Goal: Check status: Check status

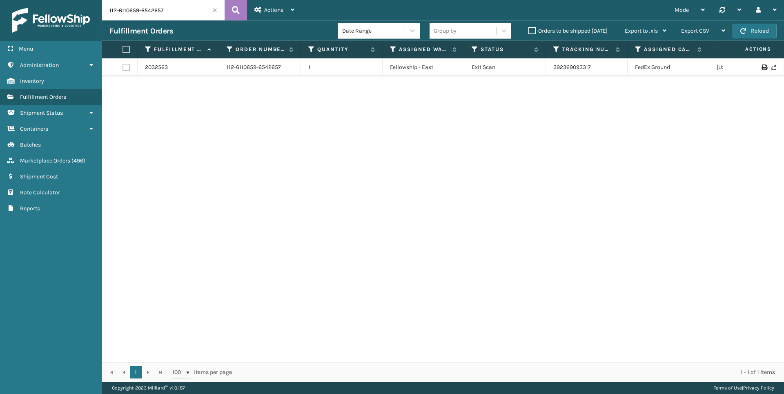
click at [111, 4] on input "112-6110659-6542657" at bounding box center [163, 10] width 123 height 20
click at [137, 7] on input "112-6110659-6542657" at bounding box center [163, 10] width 123 height 20
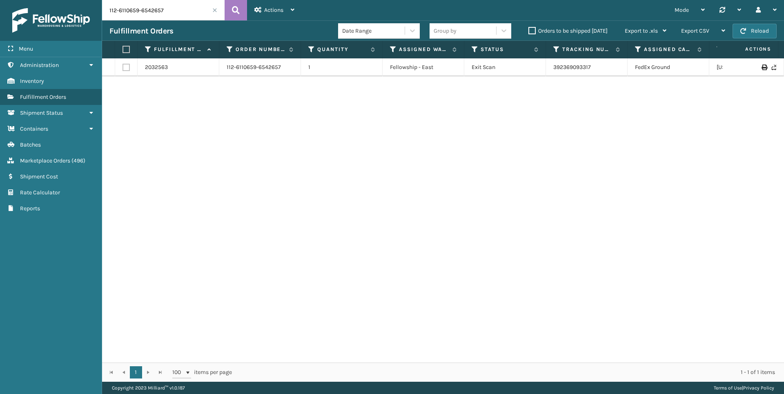
click at [137, 7] on input "112-6110659-6542657" at bounding box center [163, 10] width 123 height 20
click at [178, 9] on input "112-6110659-6542657" at bounding box center [163, 10] width 123 height 20
type input "1"
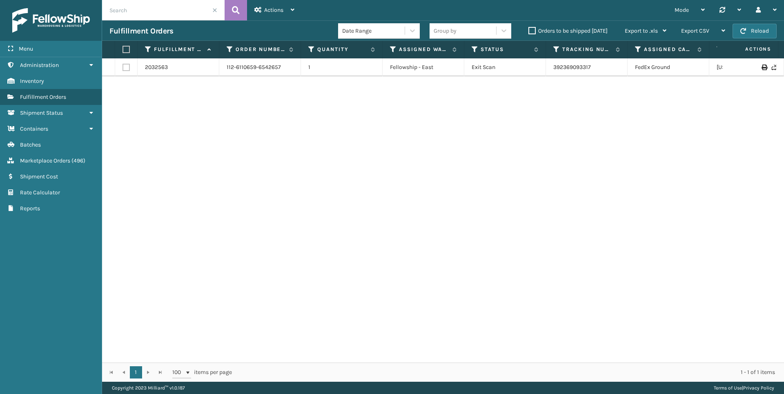
paste input "113-3388940-0999467"
type input "113-3388940-0999467"
click at [236, 7] on icon at bounding box center [236, 10] width 8 height 12
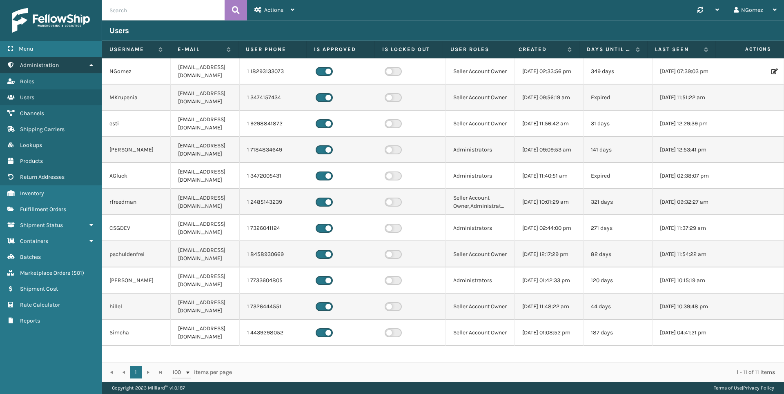
click at [89, 67] on icon at bounding box center [91, 65] width 7 height 6
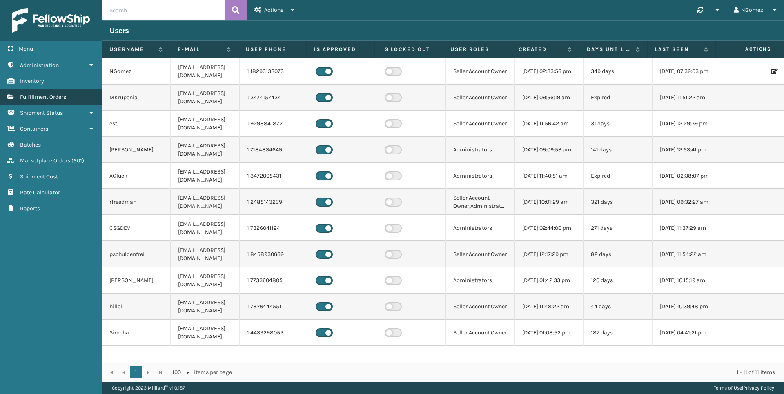
click at [66, 96] on span "Fulfillment Orders" at bounding box center [43, 97] width 46 height 7
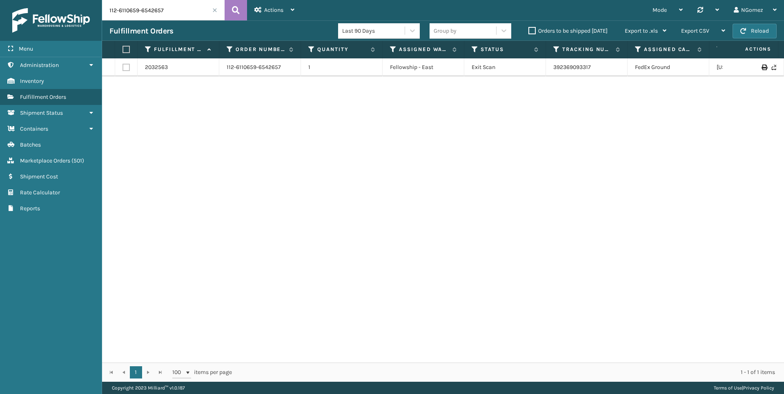
click at [164, 12] on input "112-6110659-6542657" at bounding box center [163, 10] width 123 height 20
type input "1"
click at [164, 12] on input "text" at bounding box center [163, 10] width 123 height 20
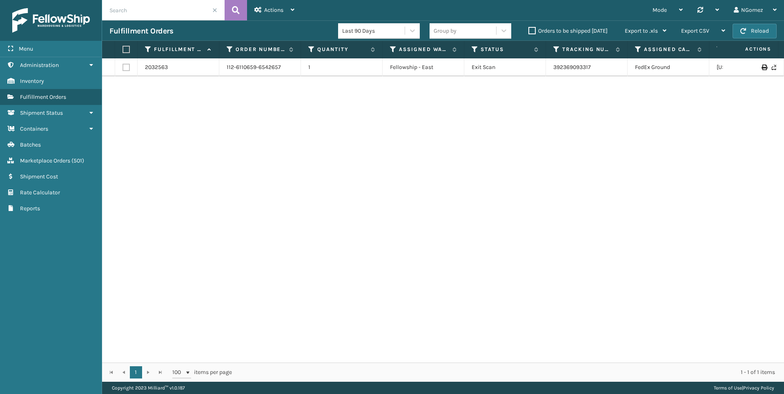
click at [164, 12] on input "text" at bounding box center [163, 10] width 123 height 20
click at [156, 10] on input "text" at bounding box center [163, 10] width 123 height 20
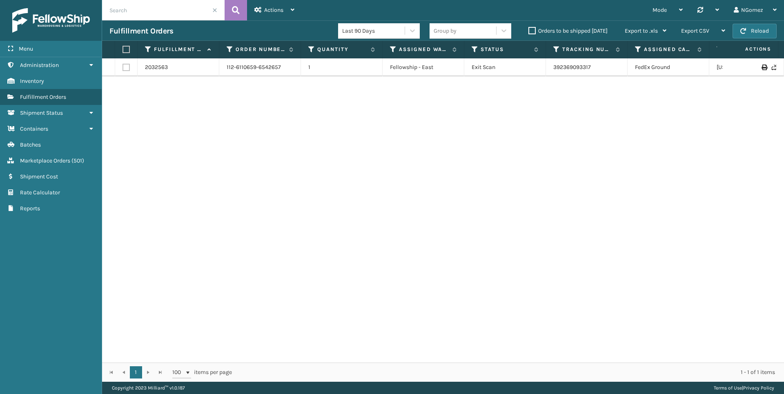
click at [156, 10] on input "text" at bounding box center [163, 10] width 123 height 20
click at [176, 127] on div "2032563 112-6110659-6542657 1 Fellowship - East Exit Scan 392369093317 [GEOGRAP…" at bounding box center [443, 210] width 682 height 304
click at [134, 9] on input "text" at bounding box center [163, 10] width 123 height 20
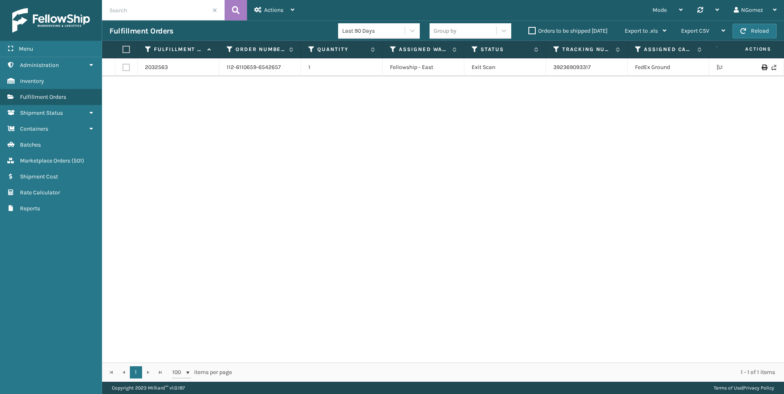
paste input "113-3388940-0999467"
type input "113-3388940-0999467"
click at [235, 10] on icon at bounding box center [236, 10] width 8 height 12
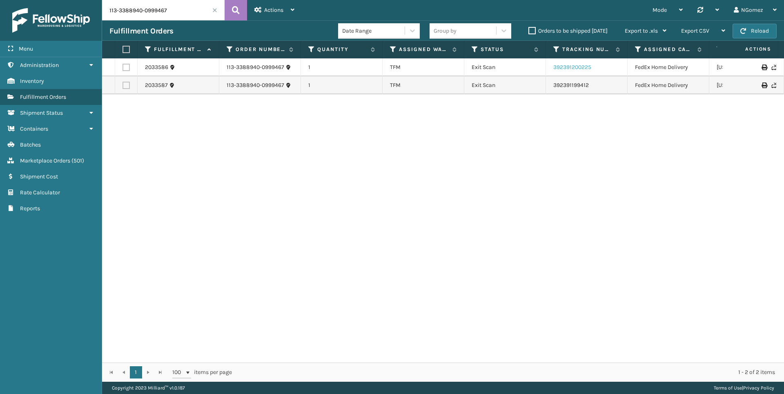
click at [578, 66] on link "392391200225" at bounding box center [572, 67] width 38 height 7
click at [572, 83] on link "392391199412" at bounding box center [571, 85] width 36 height 7
